Goal: Check status: Check status

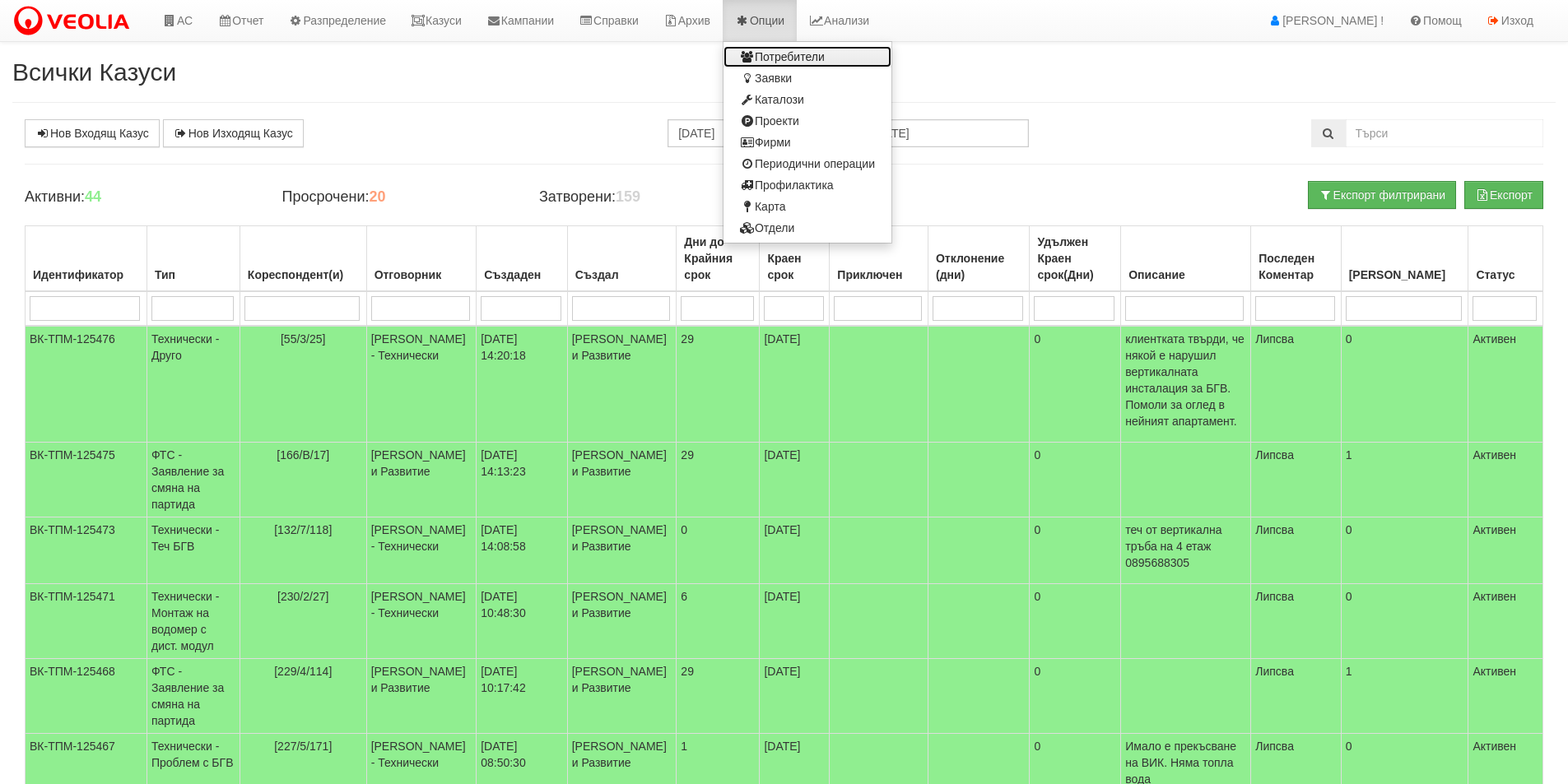
click at [804, 56] on link "Потребители" at bounding box center [807, 56] width 168 height 21
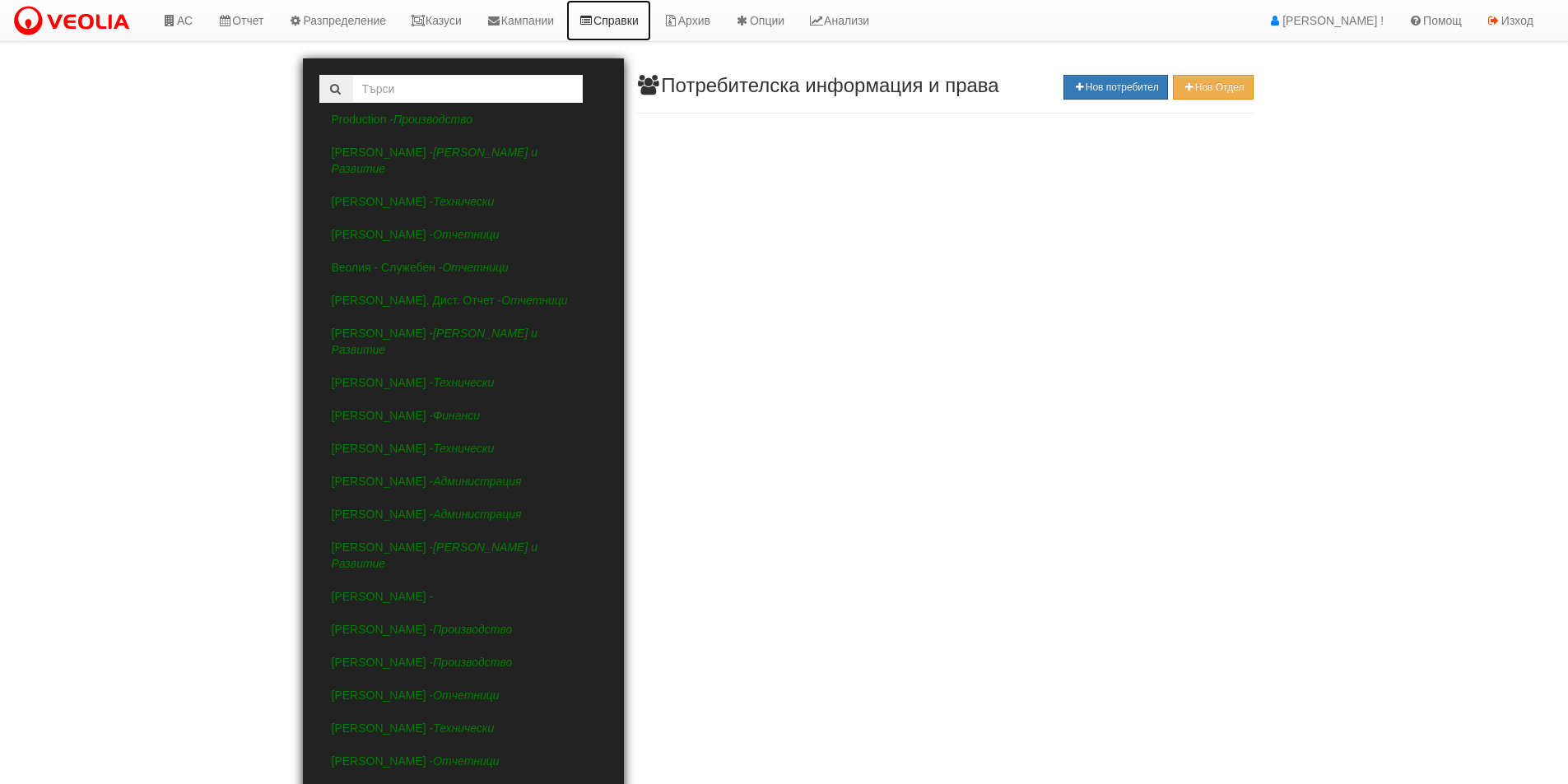
click at [647, 18] on link "Справки" at bounding box center [608, 20] width 85 height 41
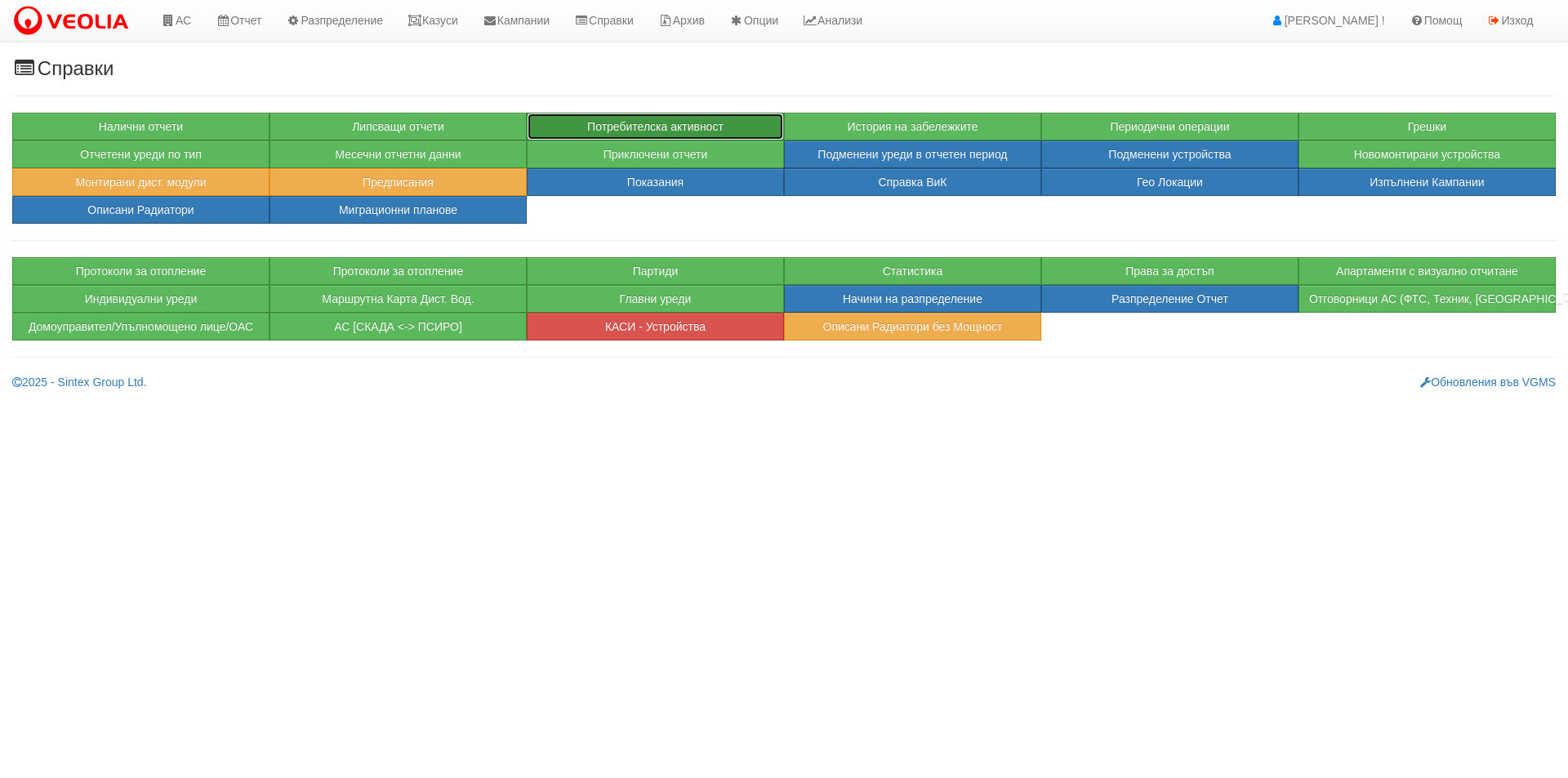
click at [670, 117] on button "Потребителска активност" at bounding box center [656, 126] width 257 height 28
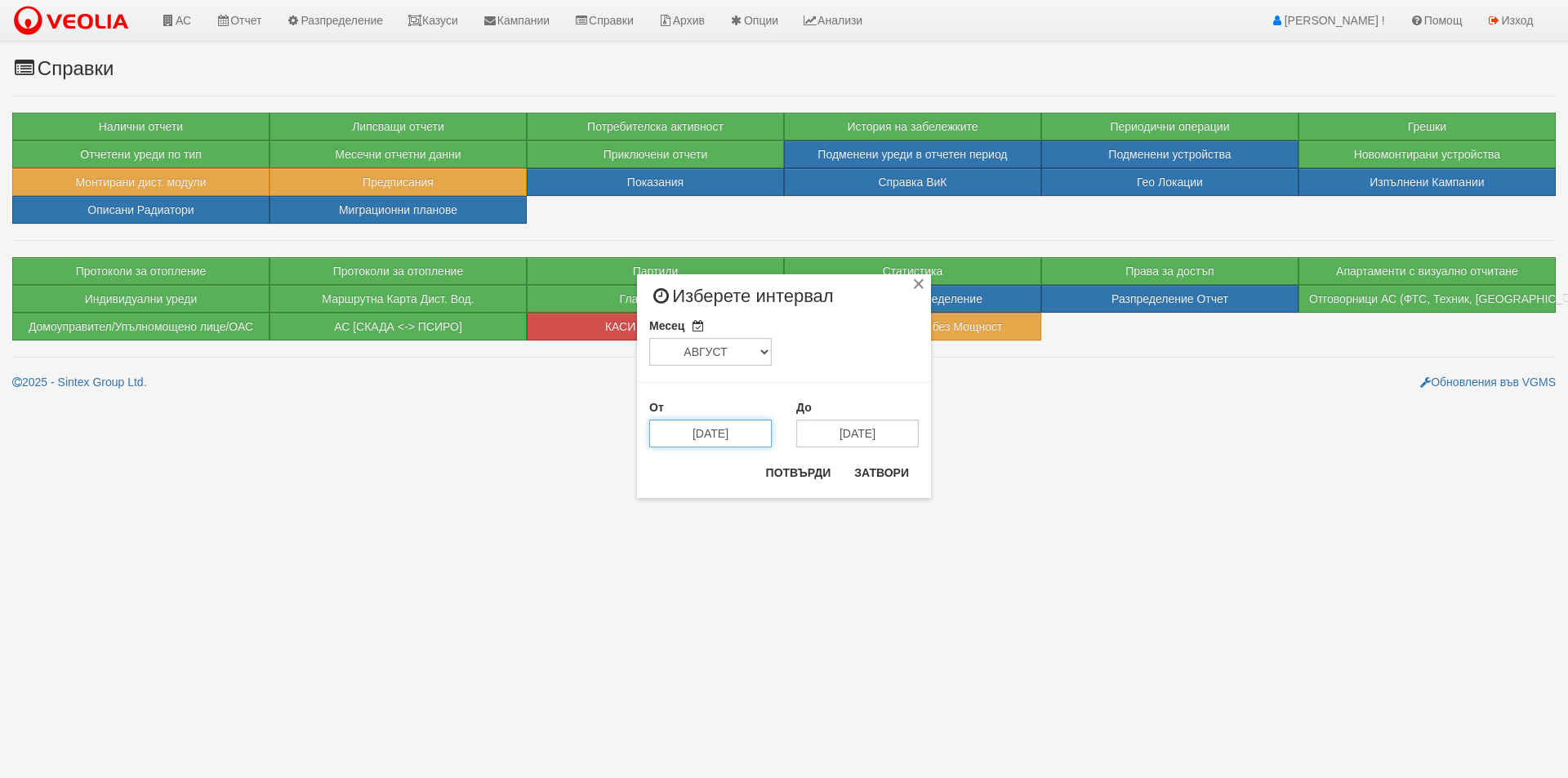
click at [740, 428] on input "15/08/2025" at bounding box center [711, 433] width 123 height 28
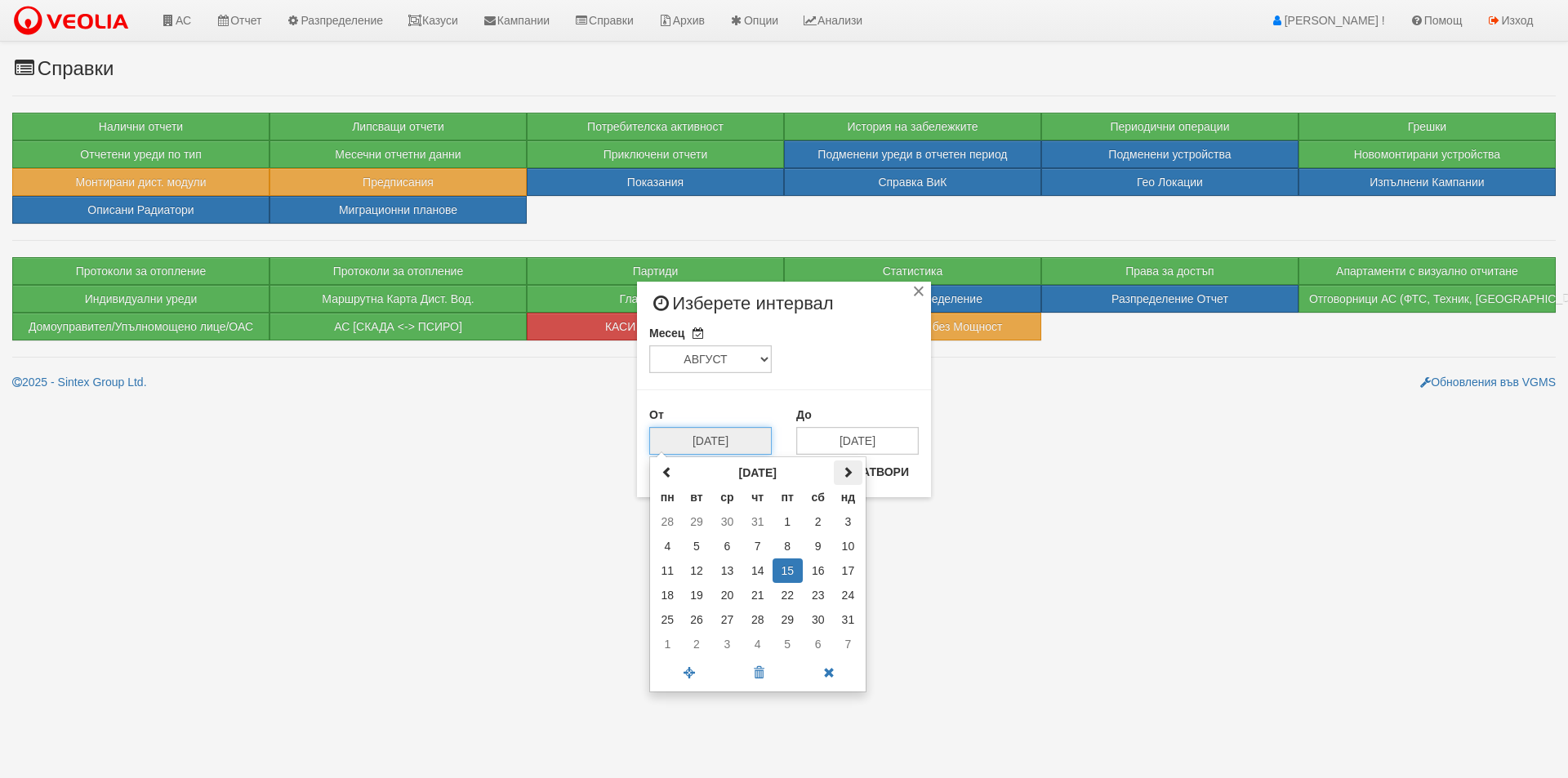
click at [844, 475] on span at bounding box center [848, 472] width 12 height 12
click at [761, 544] on td "11" at bounding box center [758, 545] width 29 height 24
type input "[DATE]"
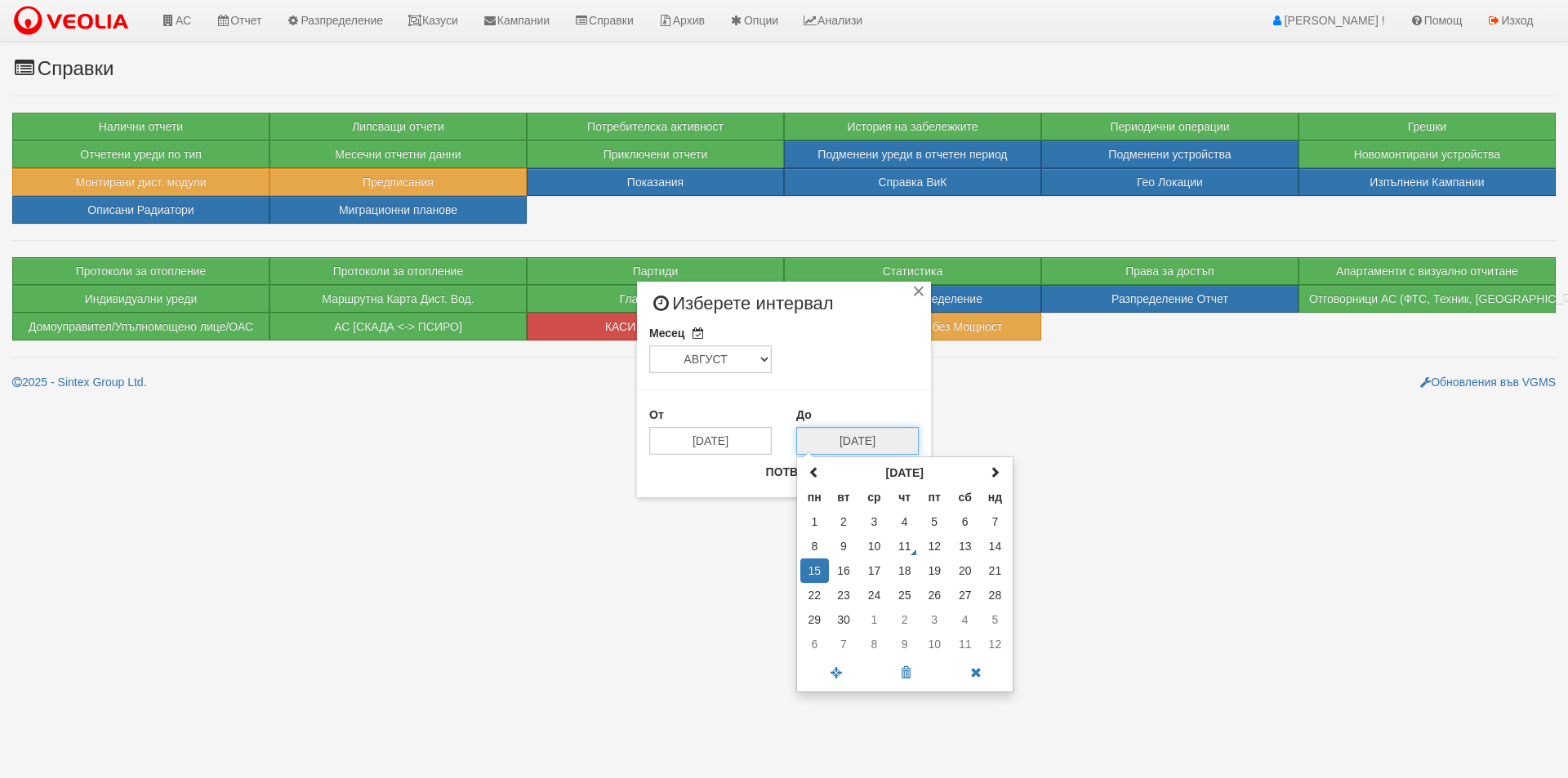
click at [843, 443] on input "[DATE]" at bounding box center [857, 440] width 123 height 28
click at [910, 543] on td "11" at bounding box center [905, 545] width 29 height 24
type input "[DATE]"
click at [810, 470] on button "Потвърди" at bounding box center [798, 471] width 85 height 26
